Goal: Answer question/provide support

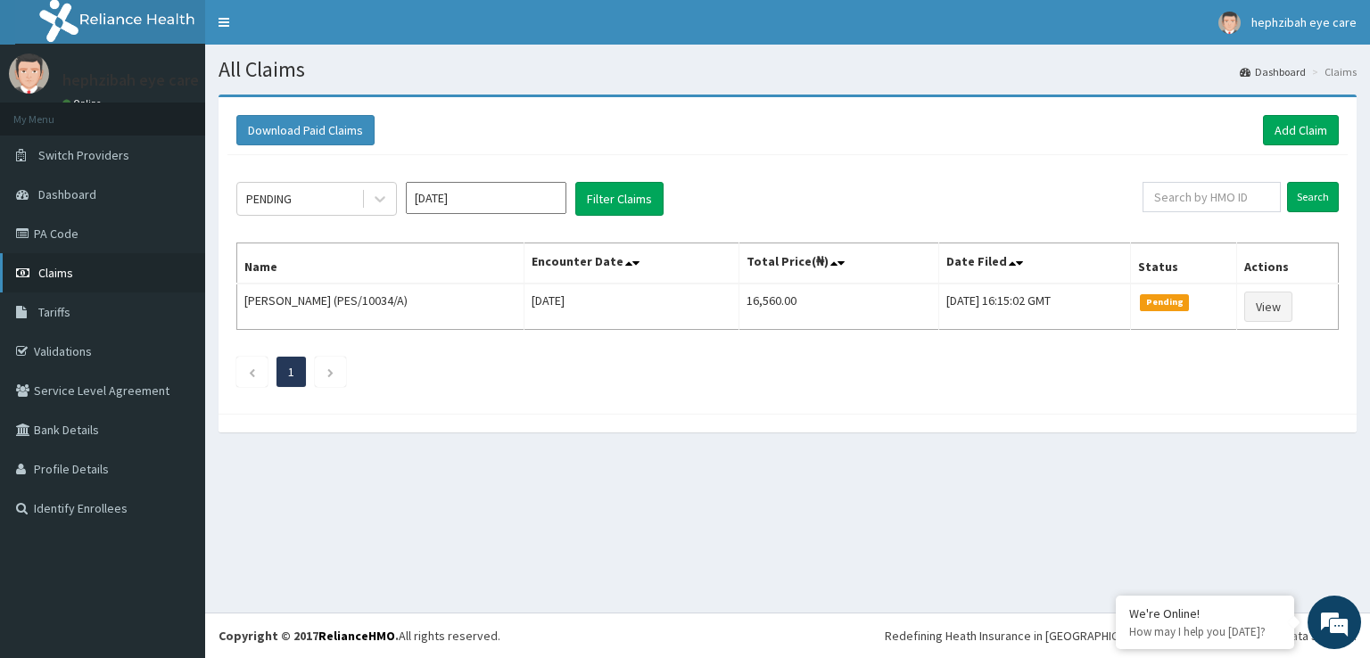
click at [103, 269] on link "Claims" at bounding box center [102, 272] width 205 height 39
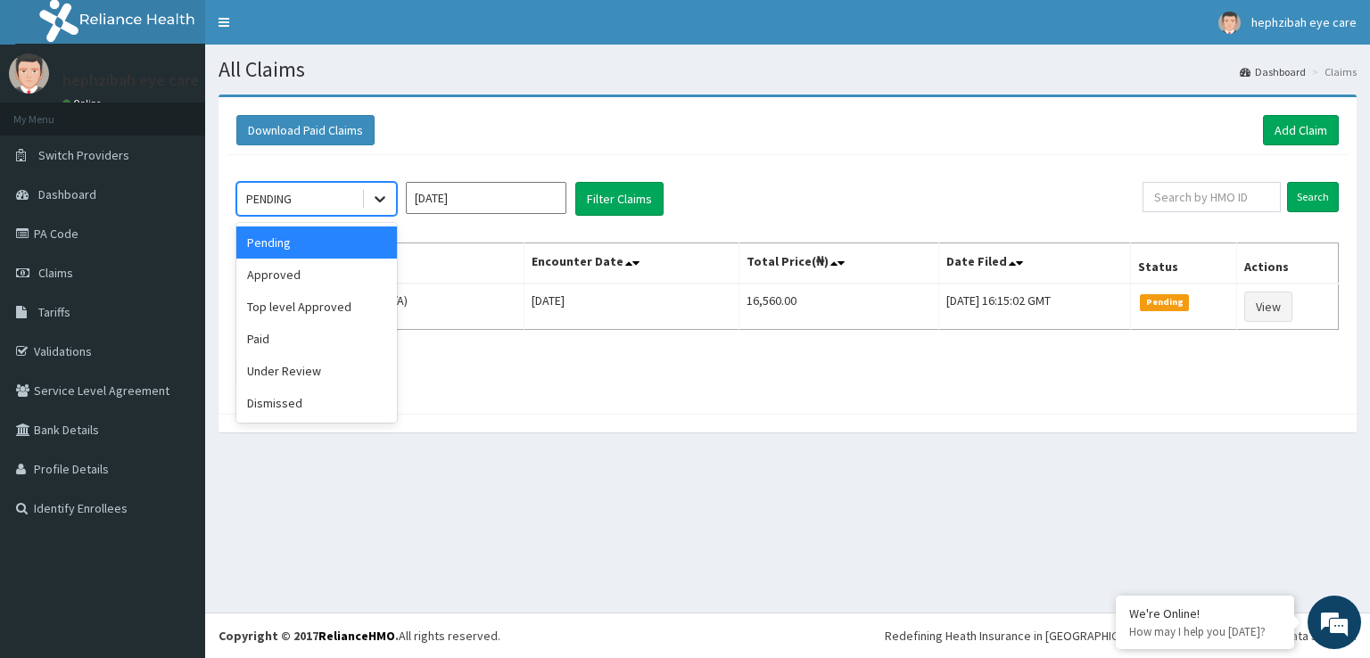
click at [371, 197] on icon at bounding box center [380, 199] width 18 height 18
click at [277, 341] on div "Paid" at bounding box center [316, 339] width 161 height 32
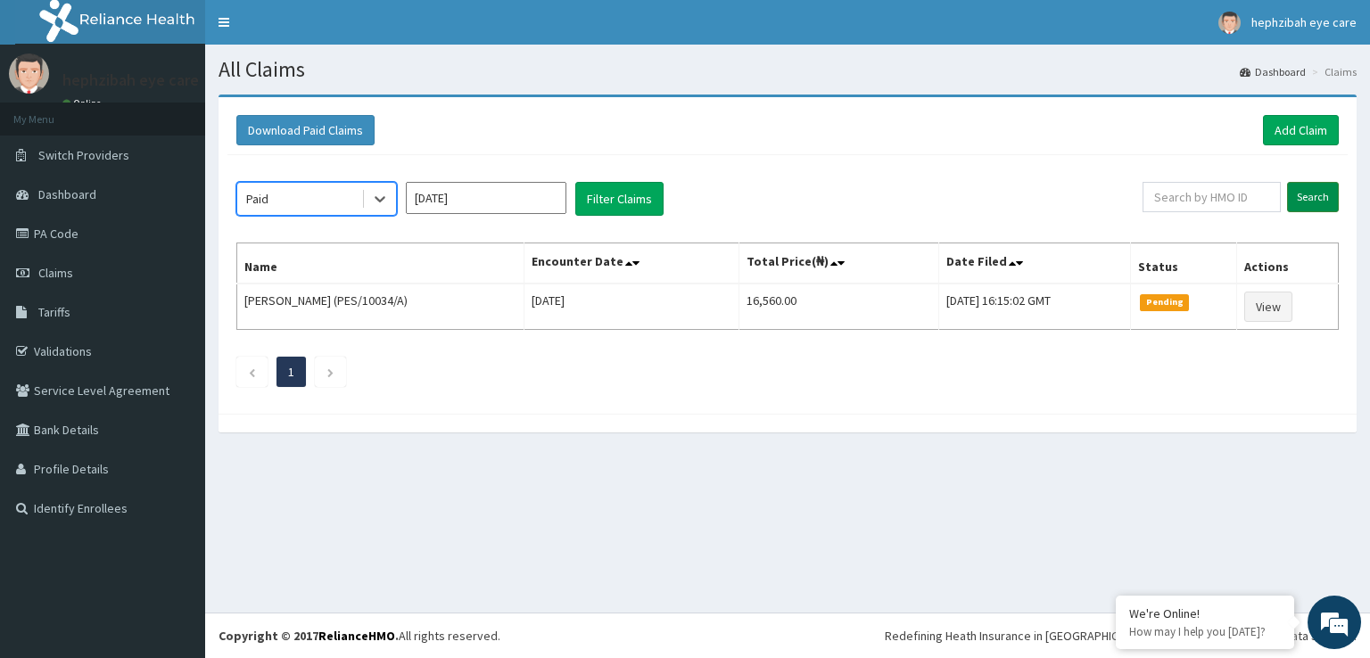
click at [1324, 194] on input "Search" at bounding box center [1313, 197] width 52 height 30
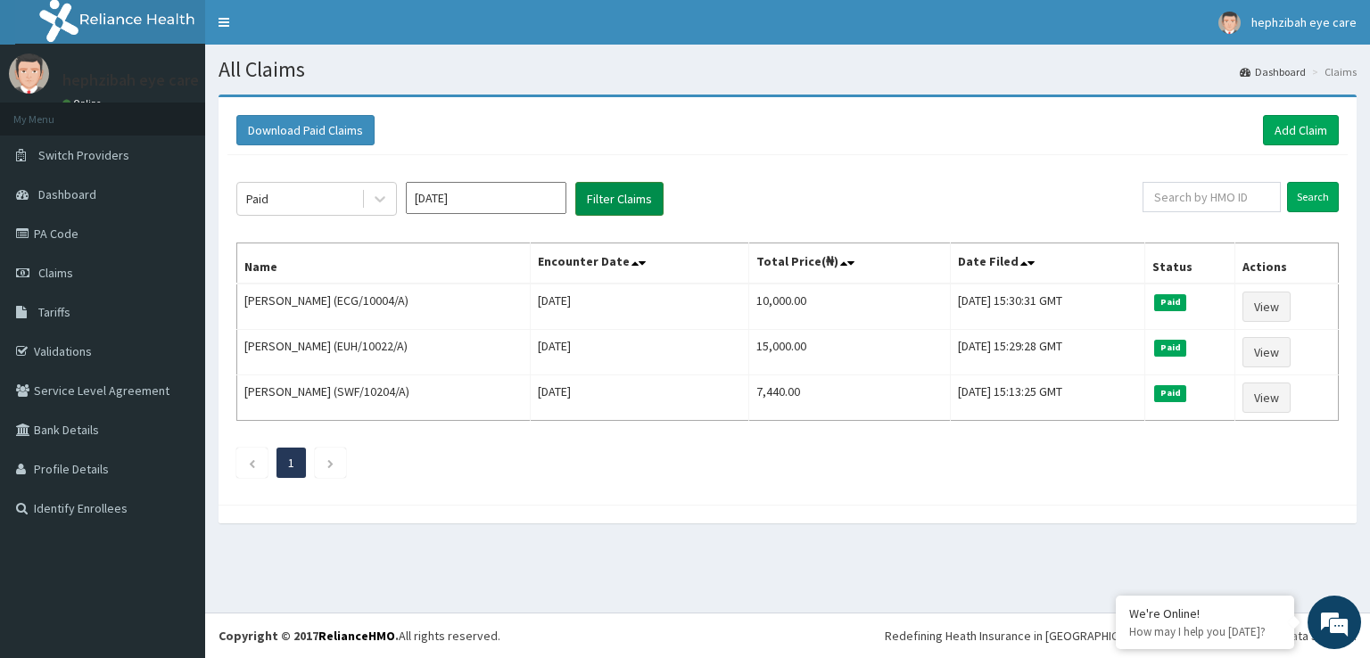
click at [617, 201] on button "Filter Claims" at bounding box center [619, 199] width 88 height 34
click at [1202, 197] on input "text" at bounding box center [1212, 197] width 138 height 30
type input "PES/10034/D"
click at [1314, 205] on input "Search" at bounding box center [1313, 197] width 52 height 30
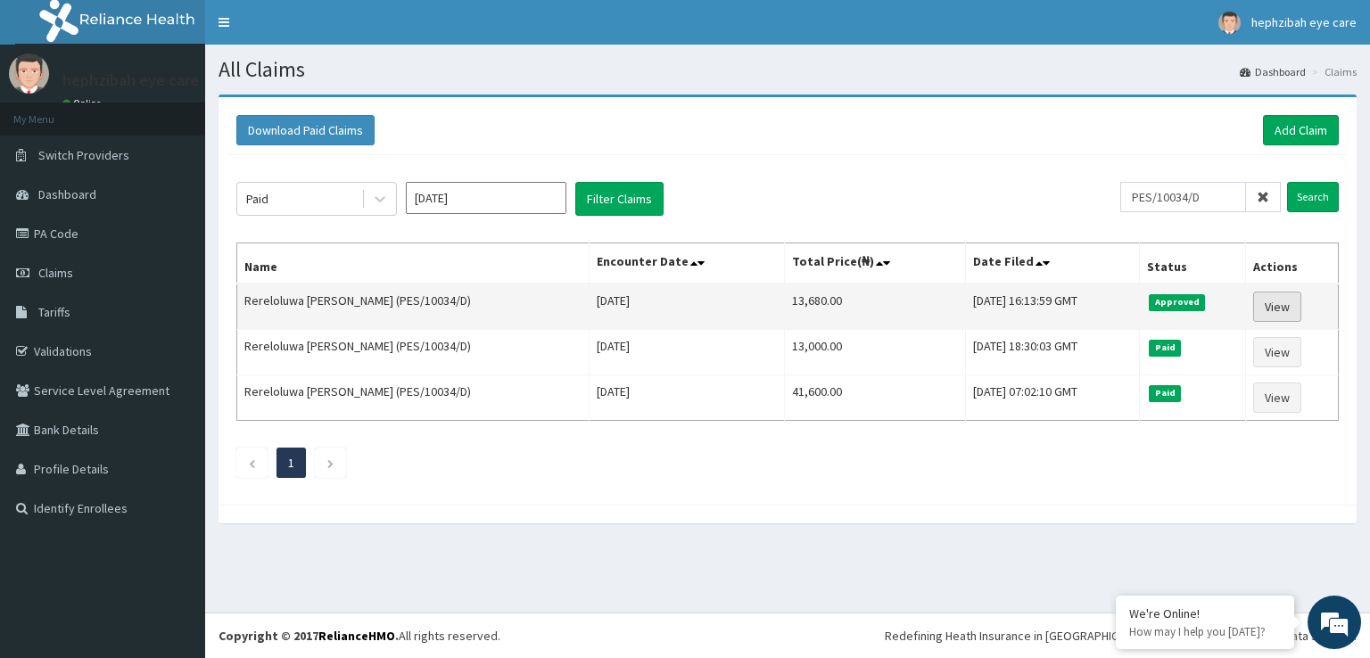
click at [1271, 304] on link "View" at bounding box center [1277, 307] width 48 height 30
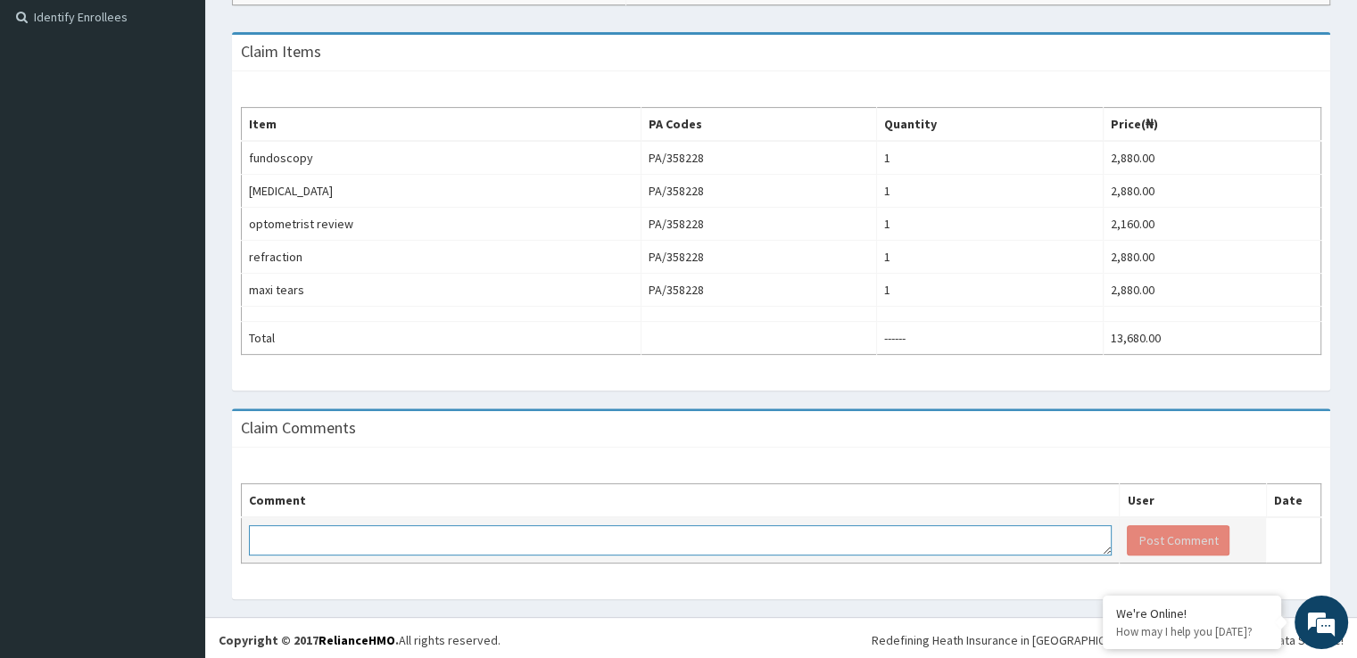
click at [435, 529] on textarea at bounding box center [680, 540] width 863 height 30
type textarea "KINDLY INCLUDE LENS APPROVED AT 30,000 AS IT WAS MISTAKELY DELETED WHEN SAVING …"
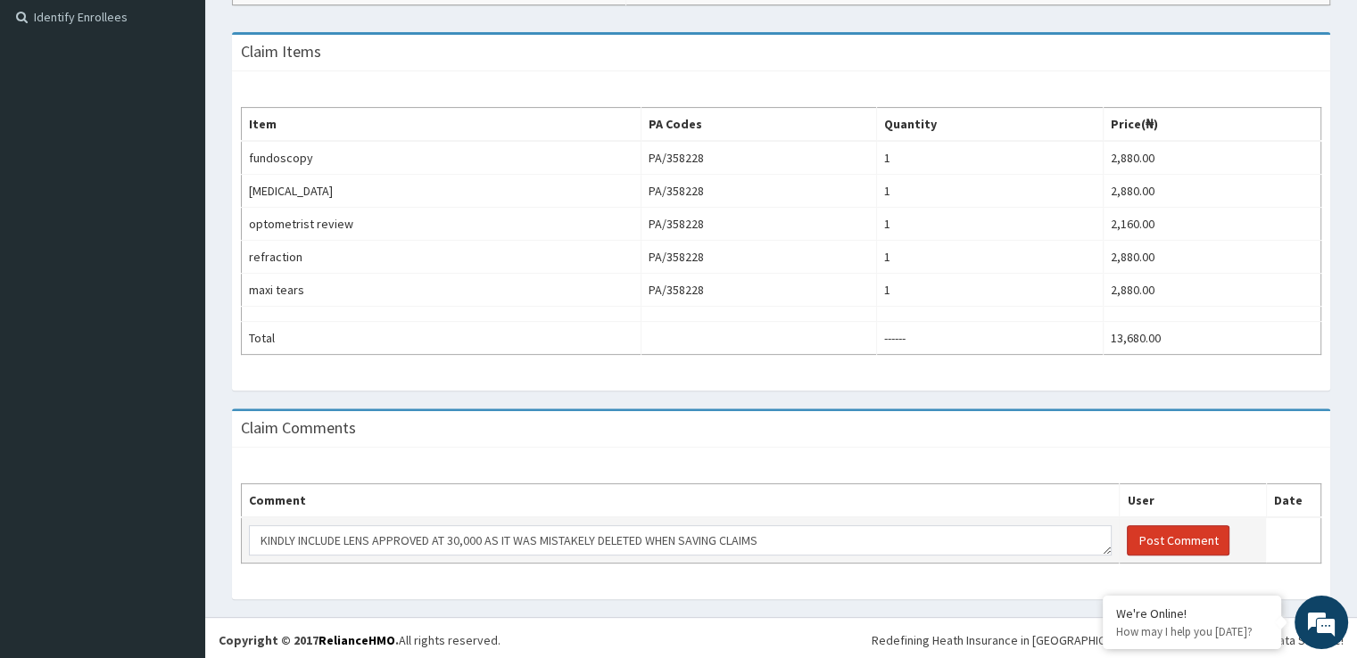
click at [1163, 540] on button "Post Comment" at bounding box center [1178, 540] width 103 height 30
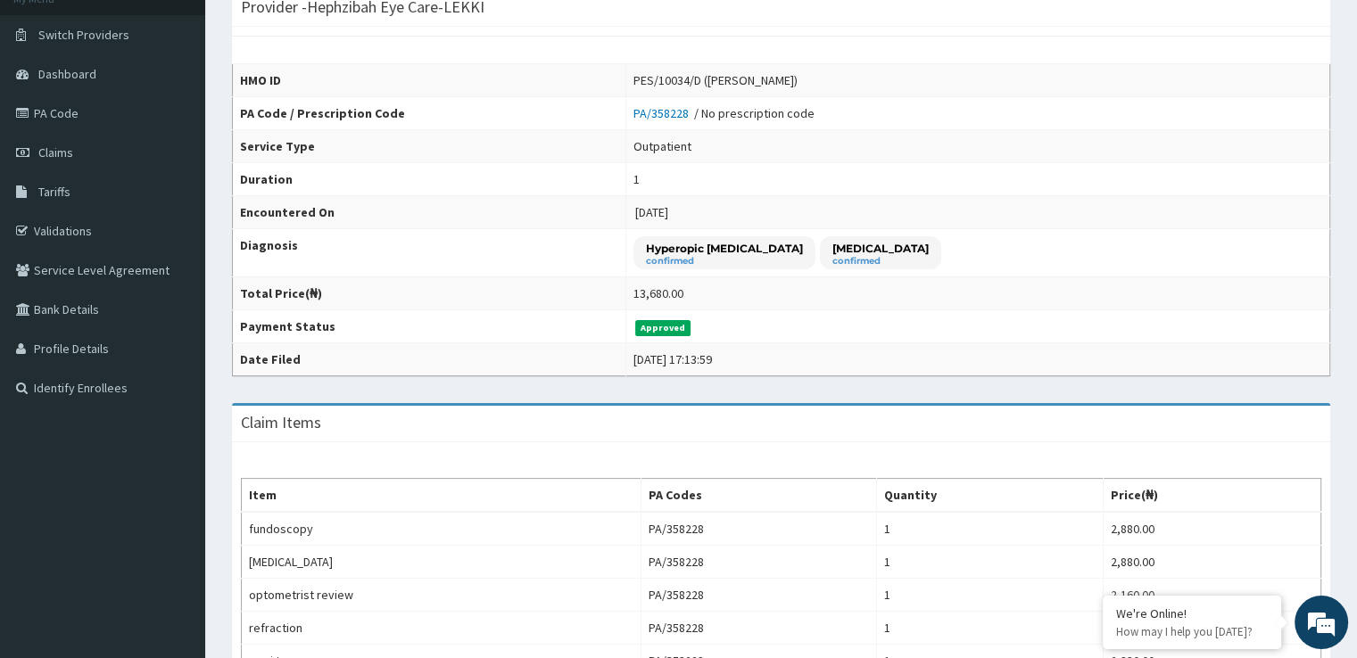
scroll to position [119, 0]
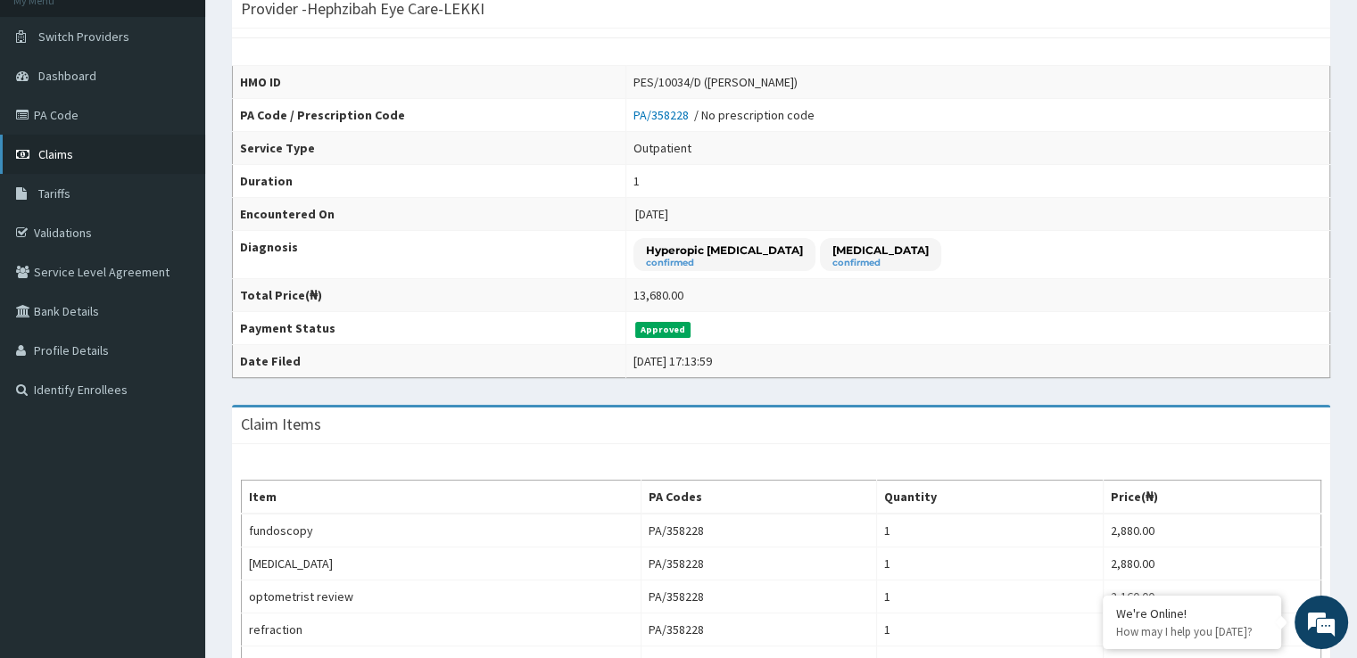
click at [75, 153] on link "Claims" at bounding box center [102, 154] width 205 height 39
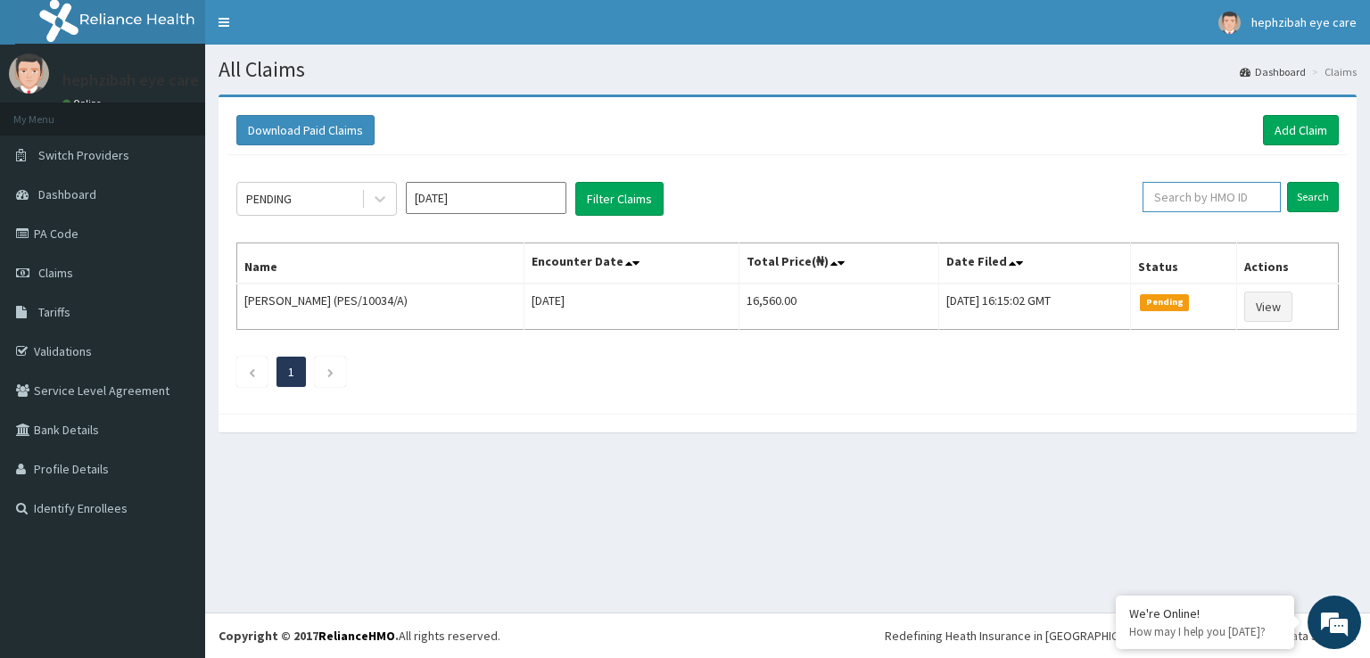
click at [1206, 198] on input "text" at bounding box center [1212, 197] width 138 height 30
type input "PES/10034/D"
click at [1317, 201] on input "Search" at bounding box center [1313, 197] width 52 height 30
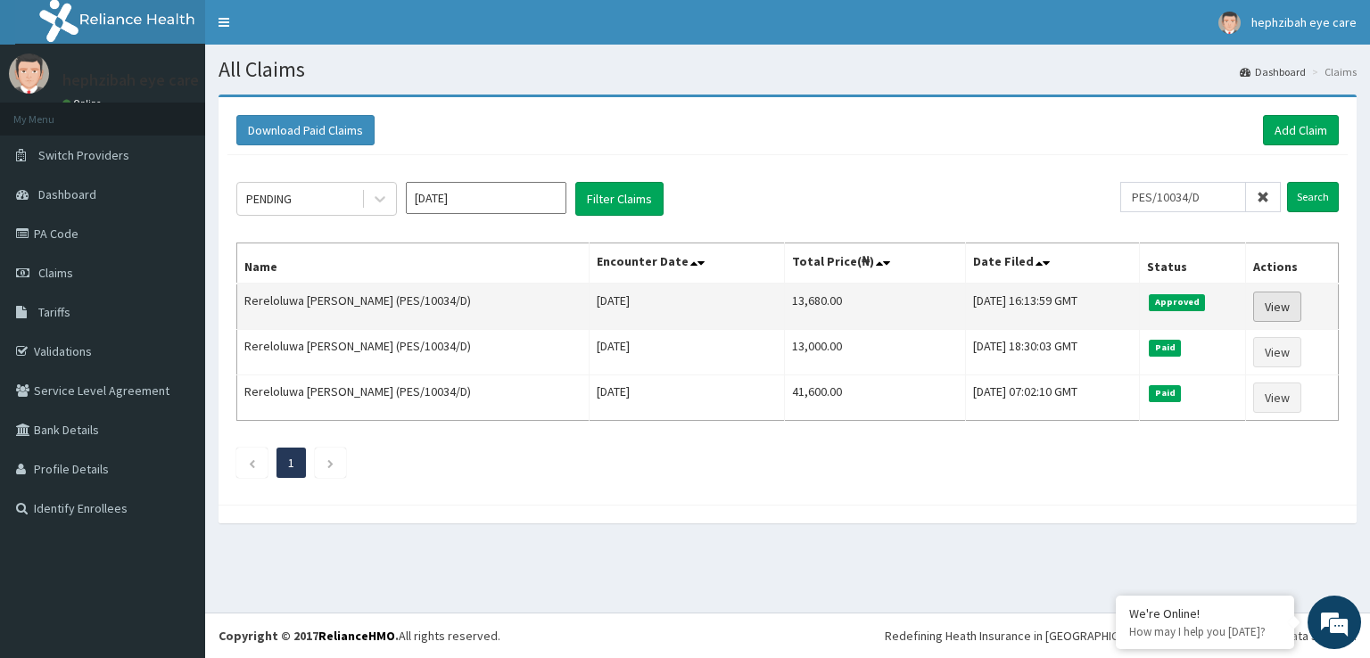
click at [1270, 302] on link "View" at bounding box center [1277, 307] width 48 height 30
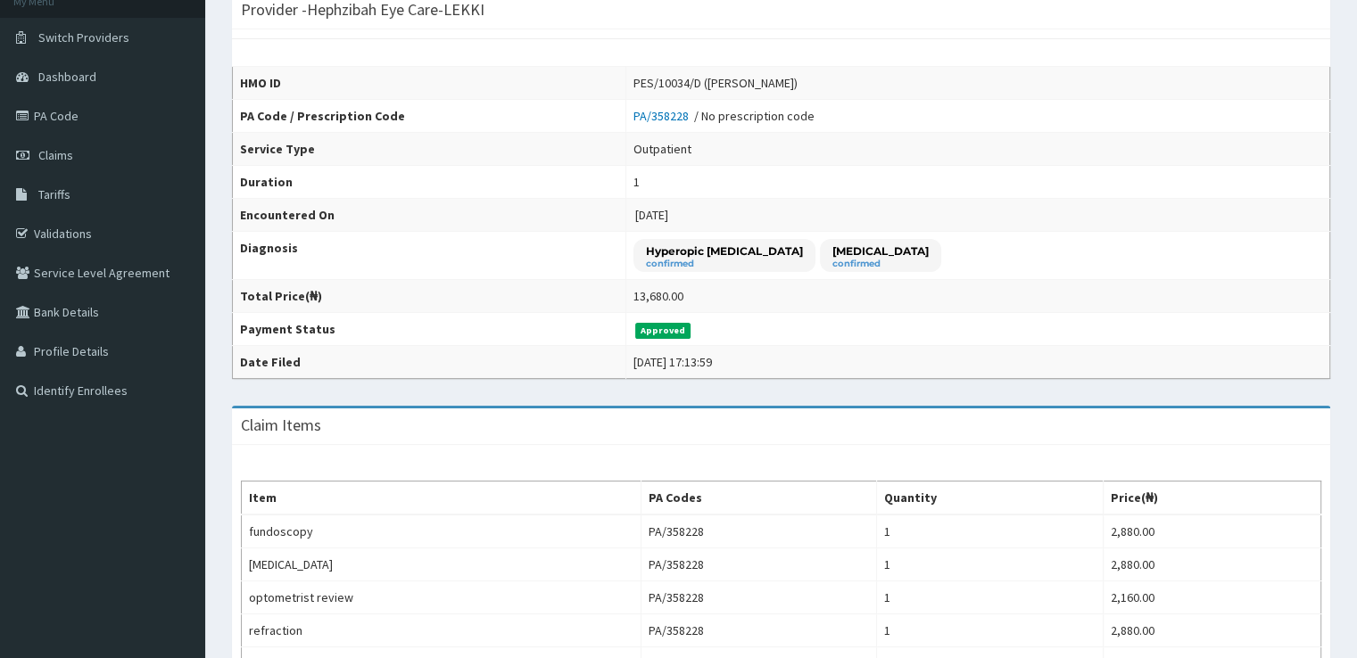
scroll to position [91, 0]
